Goal: Register for event/course

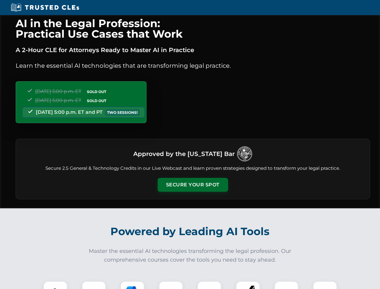
click at [193, 185] on button "Secure Your Spot" at bounding box center [193, 185] width 70 height 14
click at [55, 285] on img at bounding box center [55, 293] width 17 height 17
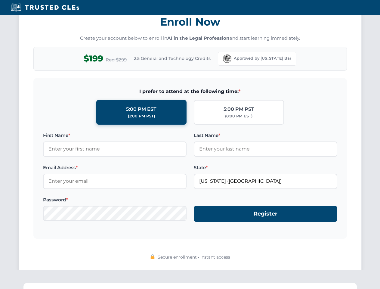
scroll to position [591, 0]
